Goal: Task Accomplishment & Management: Complete application form

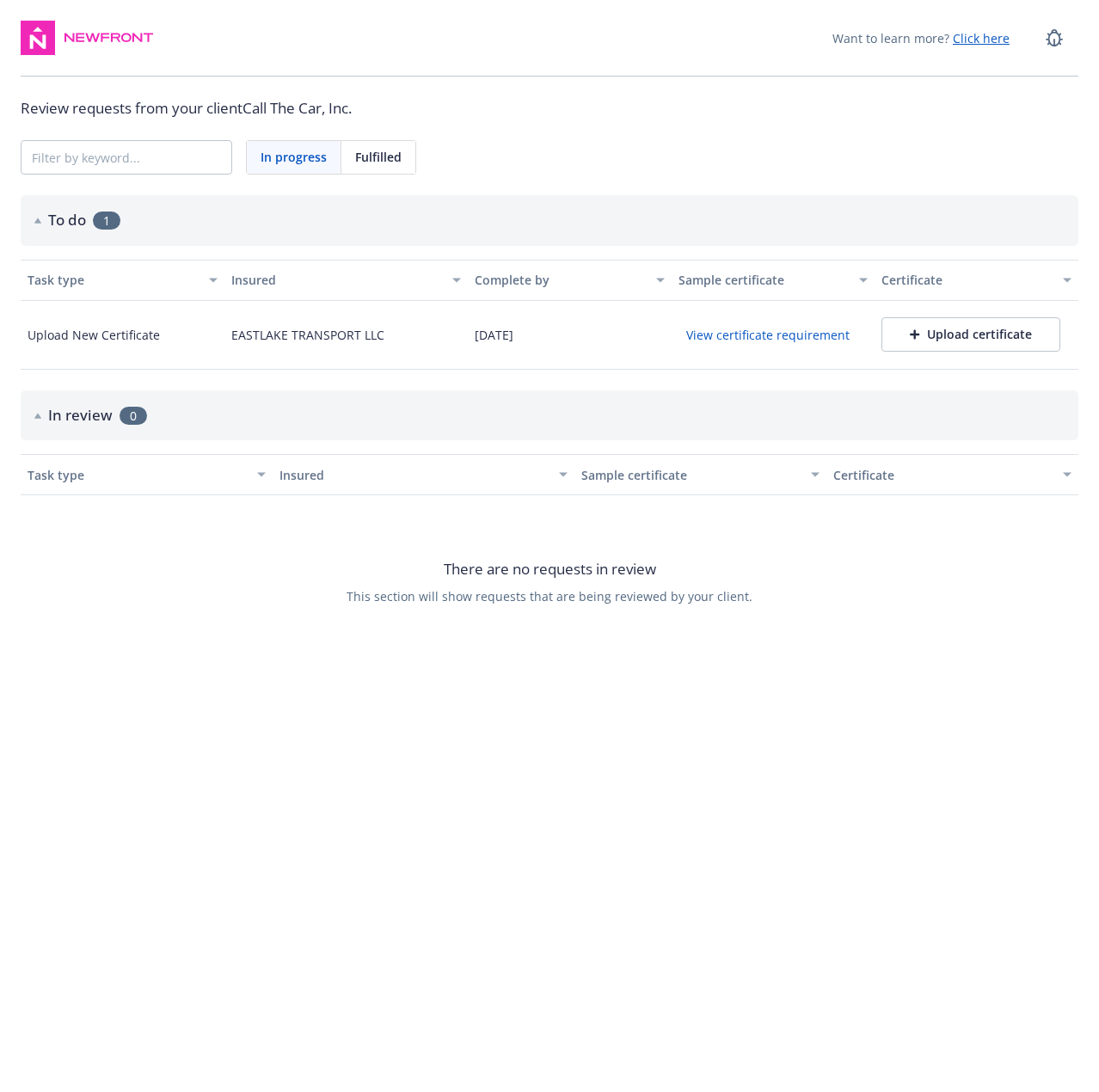
click at [947, 334] on div "Upload certificate" at bounding box center [970, 335] width 122 height 17
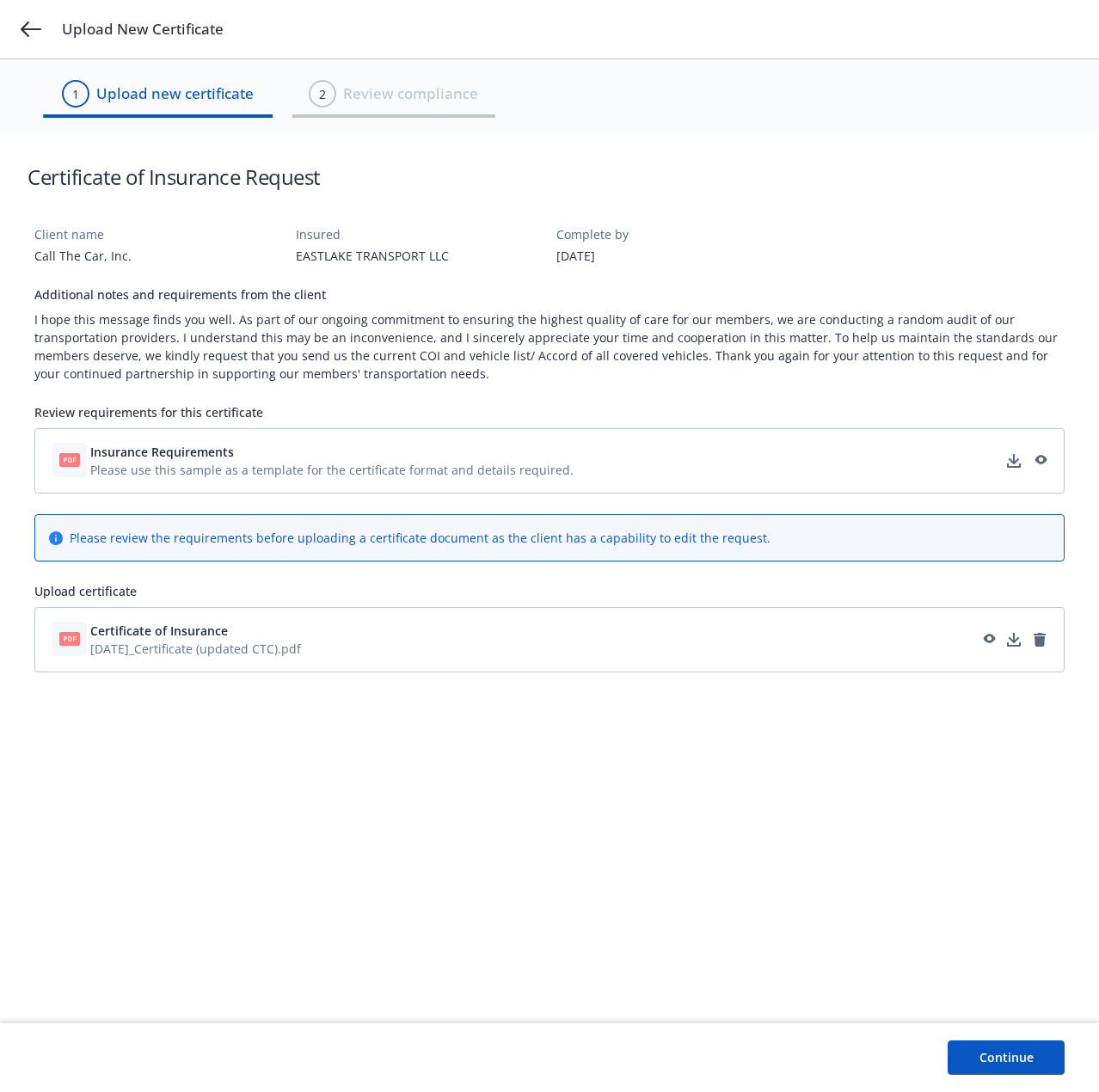
click at [1001, 1050] on button "Continue" at bounding box center [1006, 1057] width 117 height 34
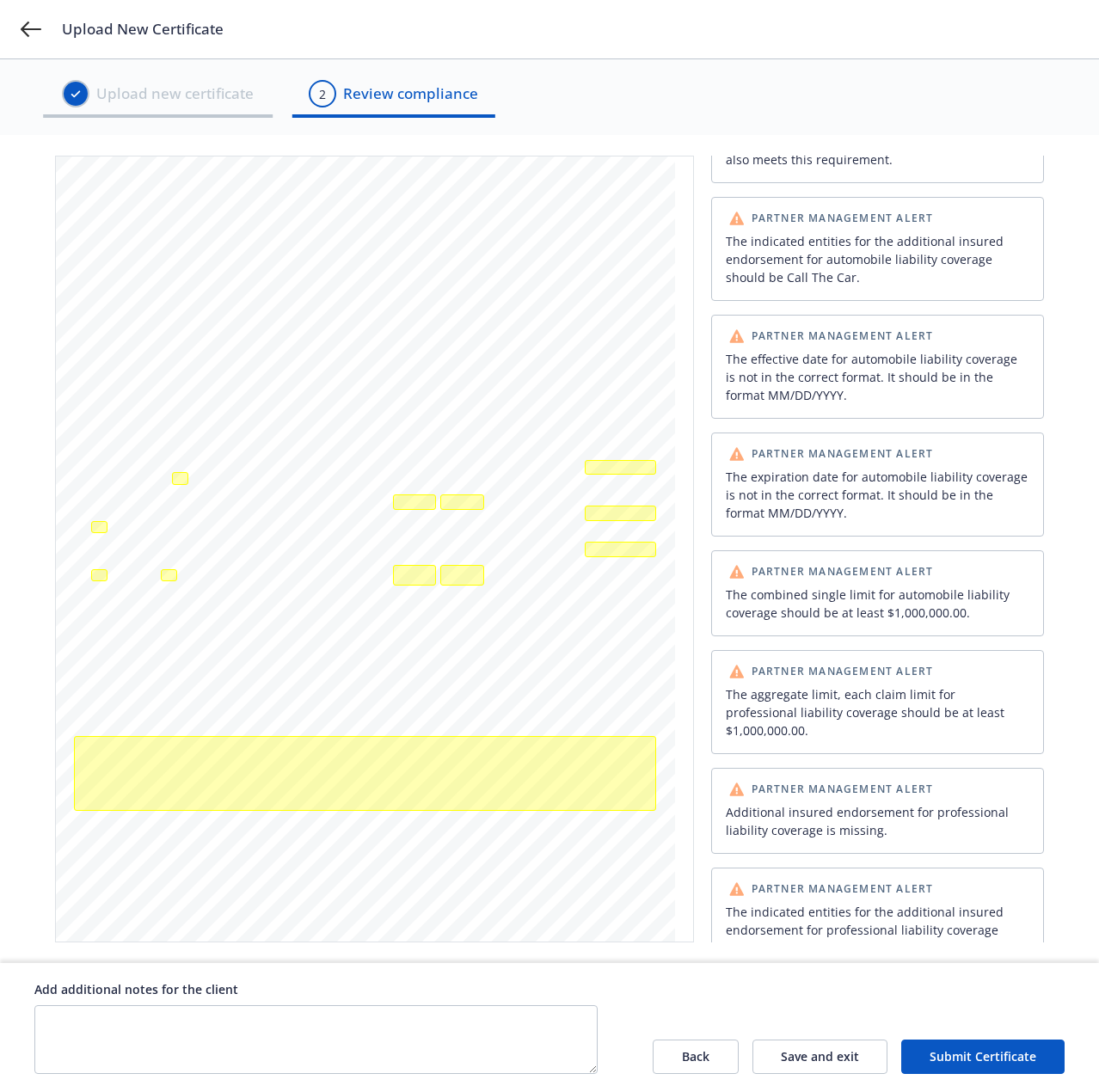
scroll to position [869, 0]
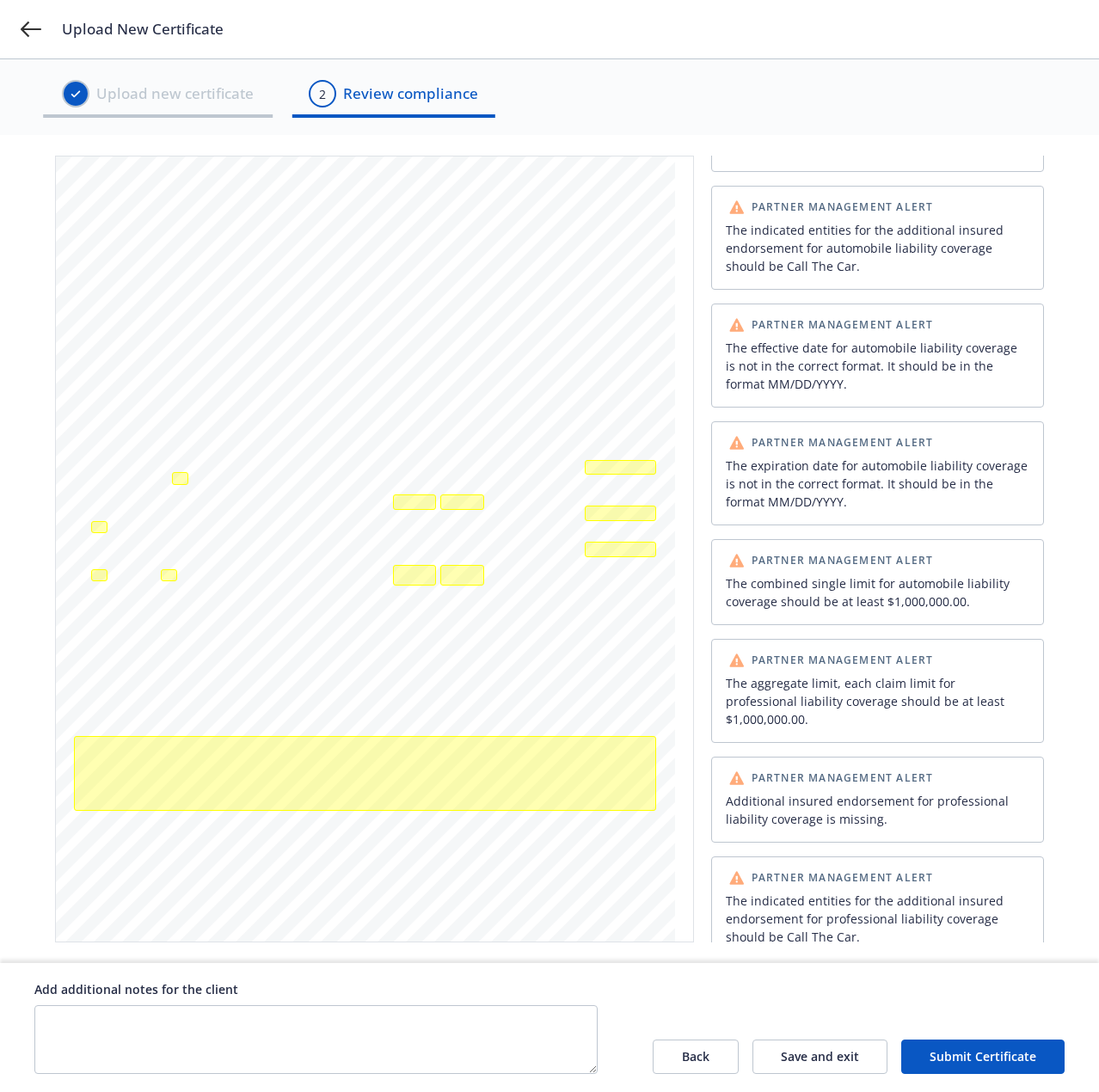
click at [979, 1062] on button "Submit Certificate" at bounding box center [983, 1056] width 164 height 34
